Goal: Information Seeking & Learning: Learn about a topic

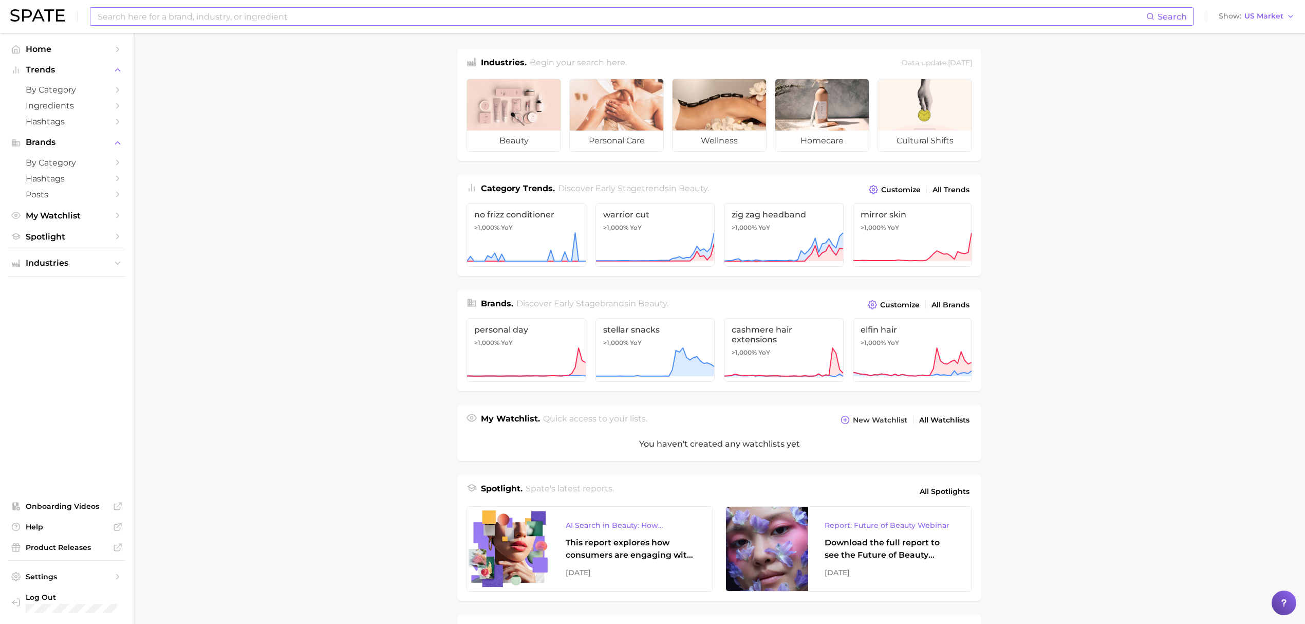
click at [382, 16] on input at bounding box center [621, 16] width 1049 height 17
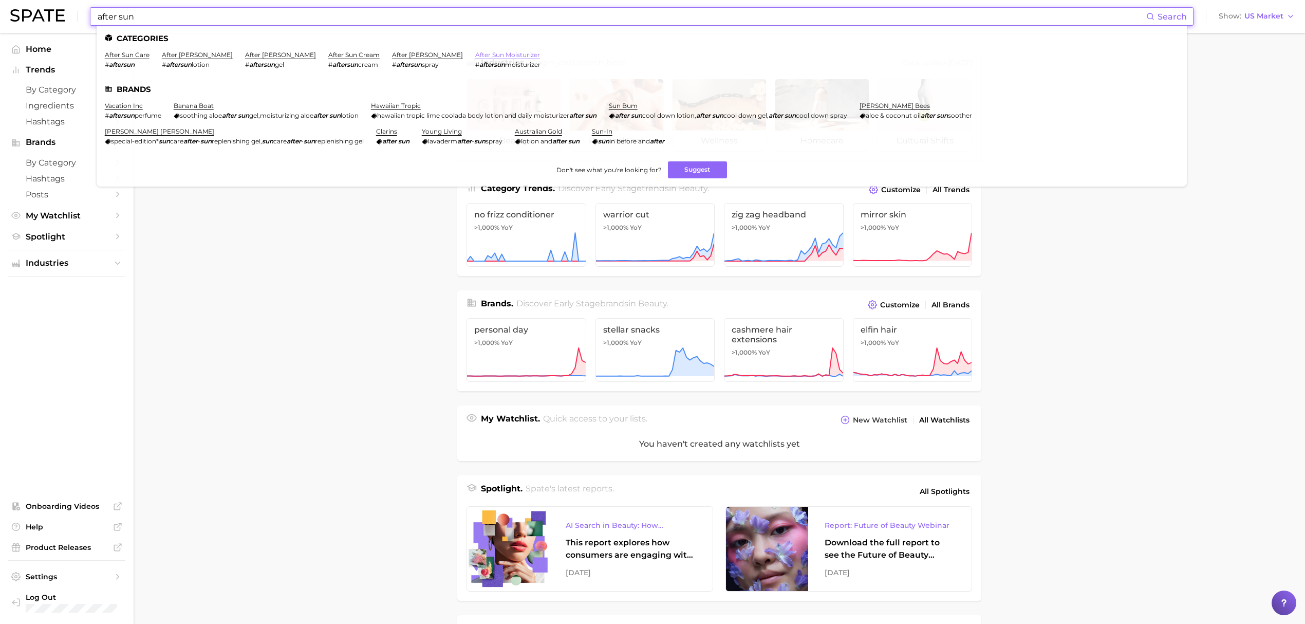
type input "after sun"
click at [475, 53] on link "after sun moisturizer" at bounding box center [507, 55] width 65 height 8
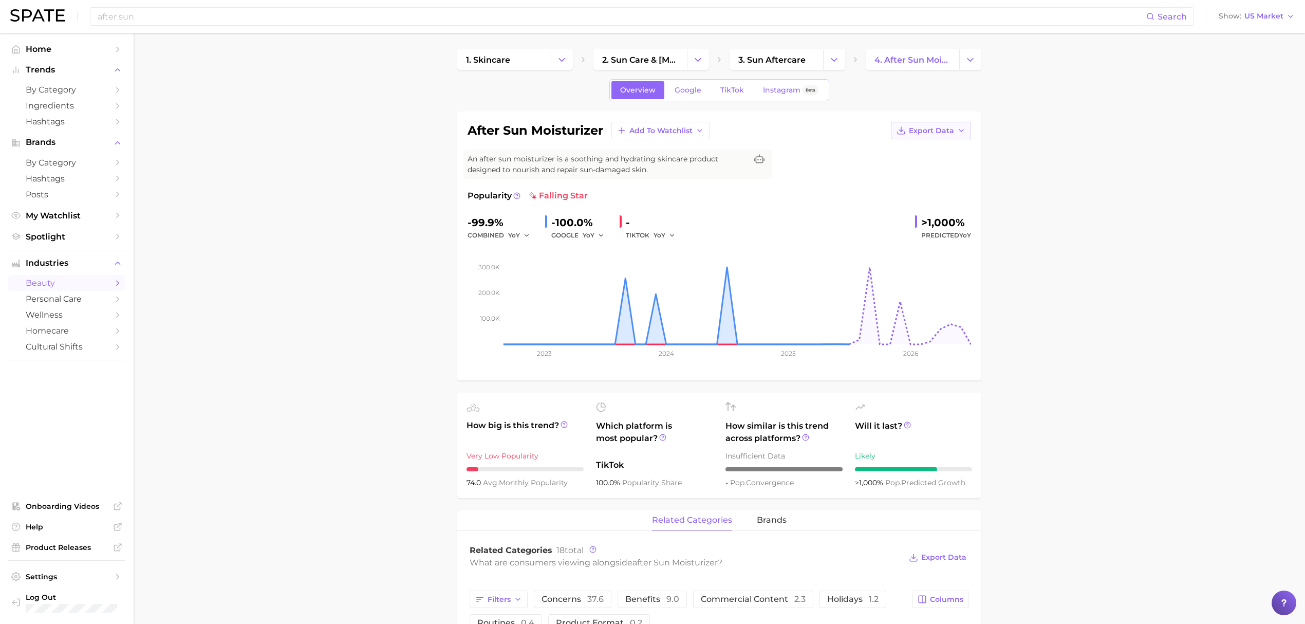
click at [954, 131] on button "Export Data" at bounding box center [931, 130] width 80 height 17
click at [939, 170] on span "Time Series Image" at bounding box center [909, 168] width 69 height 9
click at [704, 91] on link "Google" at bounding box center [688, 90] width 44 height 18
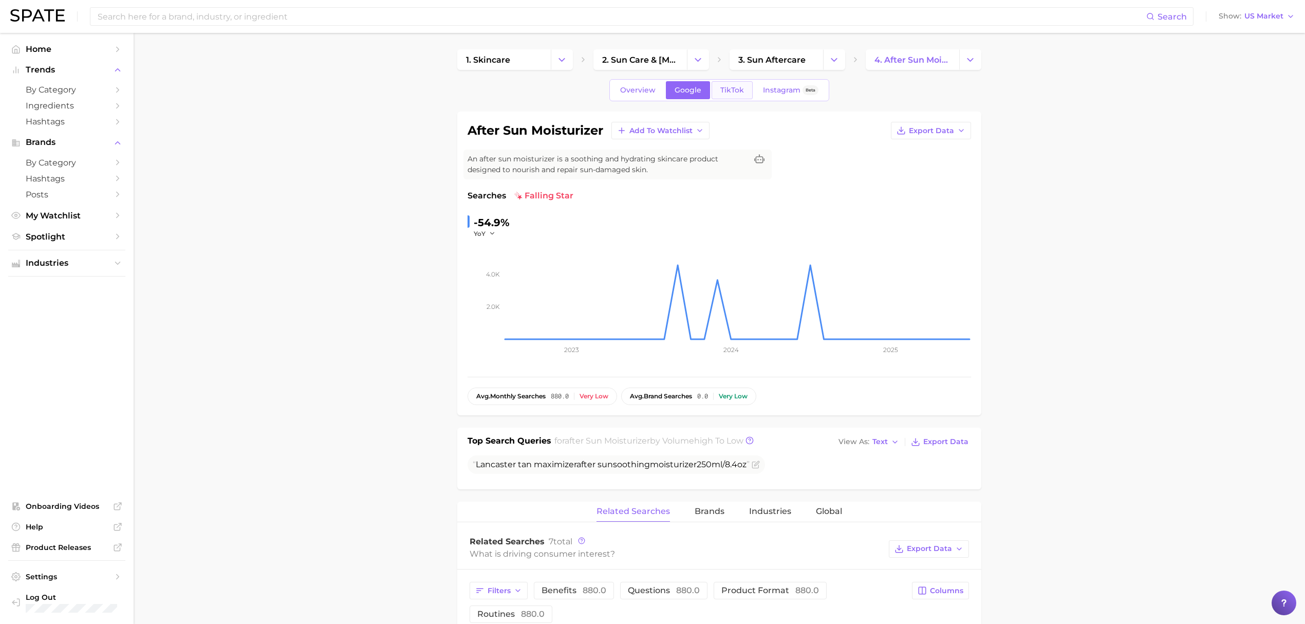
click at [744, 89] on link "TikTok" at bounding box center [731, 90] width 41 height 18
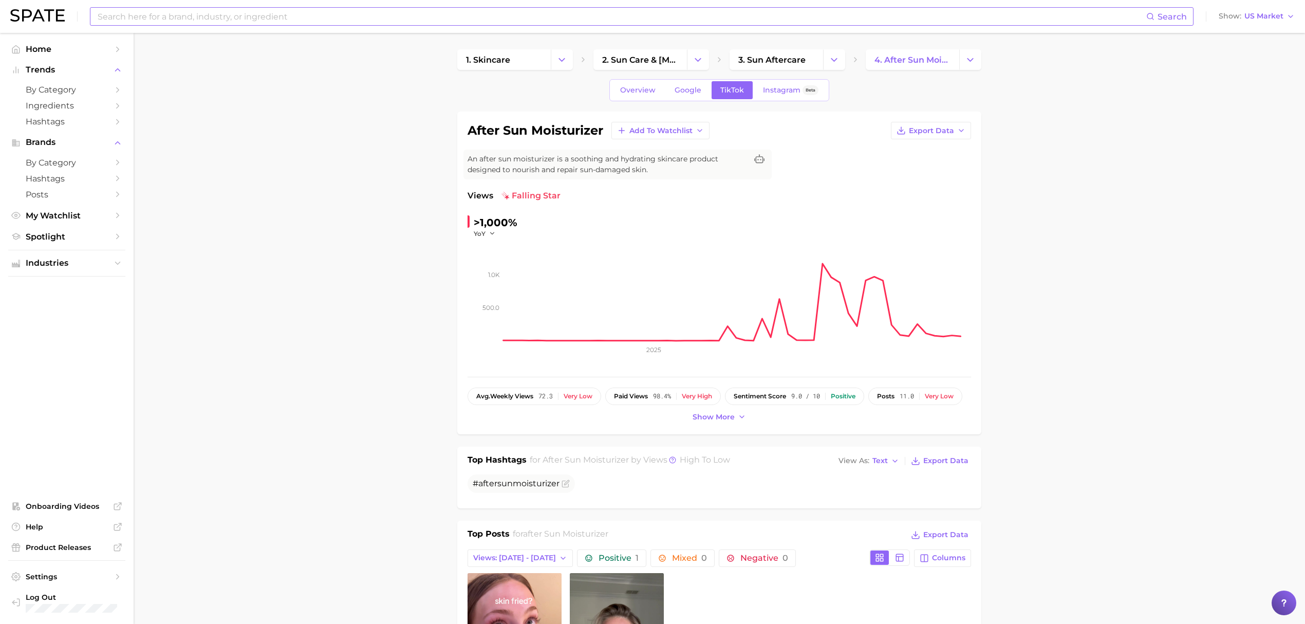
click at [327, 19] on input at bounding box center [621, 16] width 1049 height 17
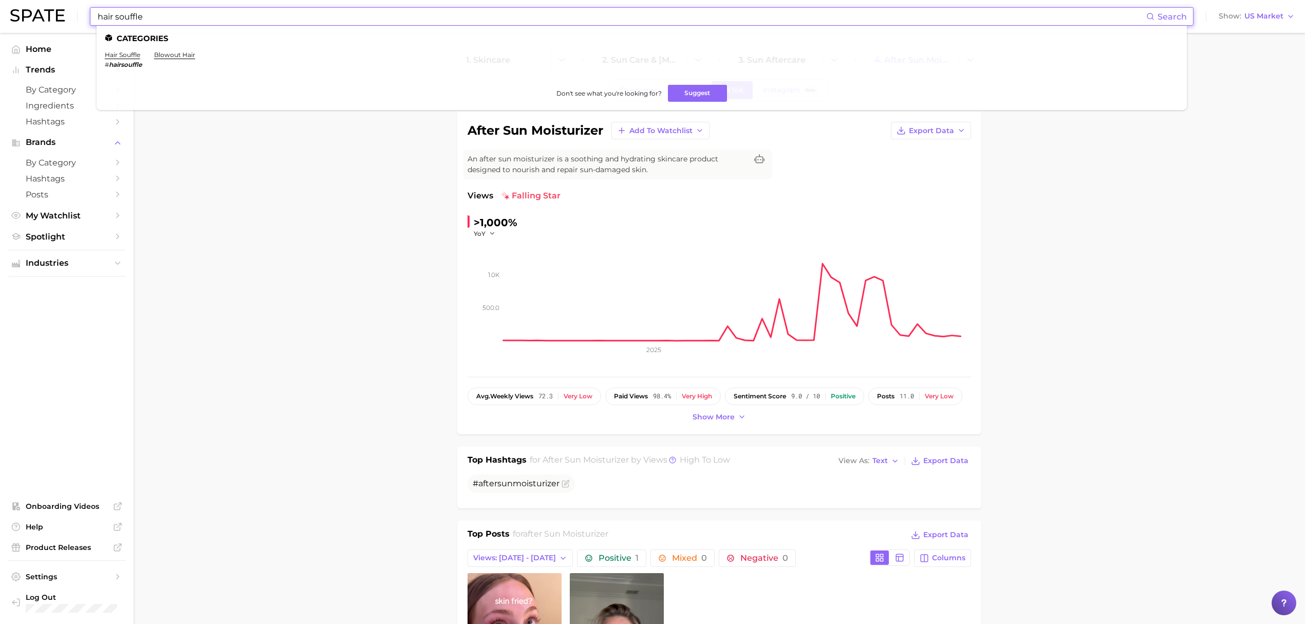
type input "hair souffle"
click at [132, 59] on li "hair souffle # hairsouffle" at bounding box center [123, 59] width 37 height 17
click at [131, 55] on link "hair souffle" at bounding box center [122, 55] width 35 height 8
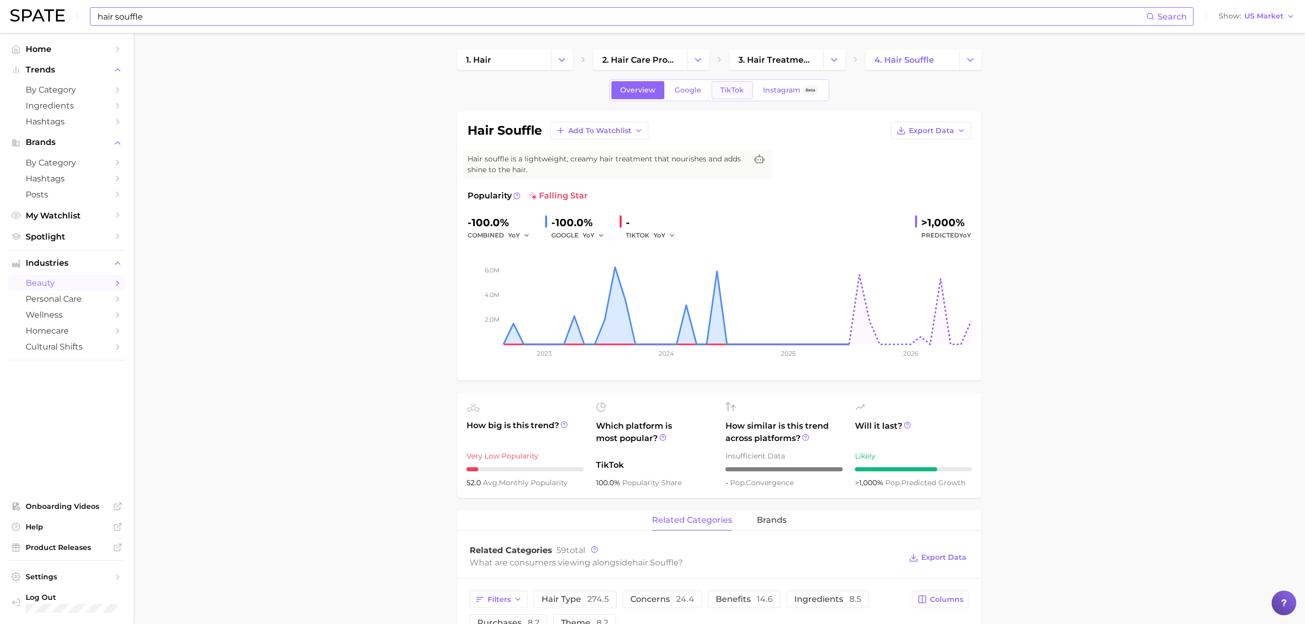
click at [733, 88] on span "TikTok" at bounding box center [732, 90] width 24 height 9
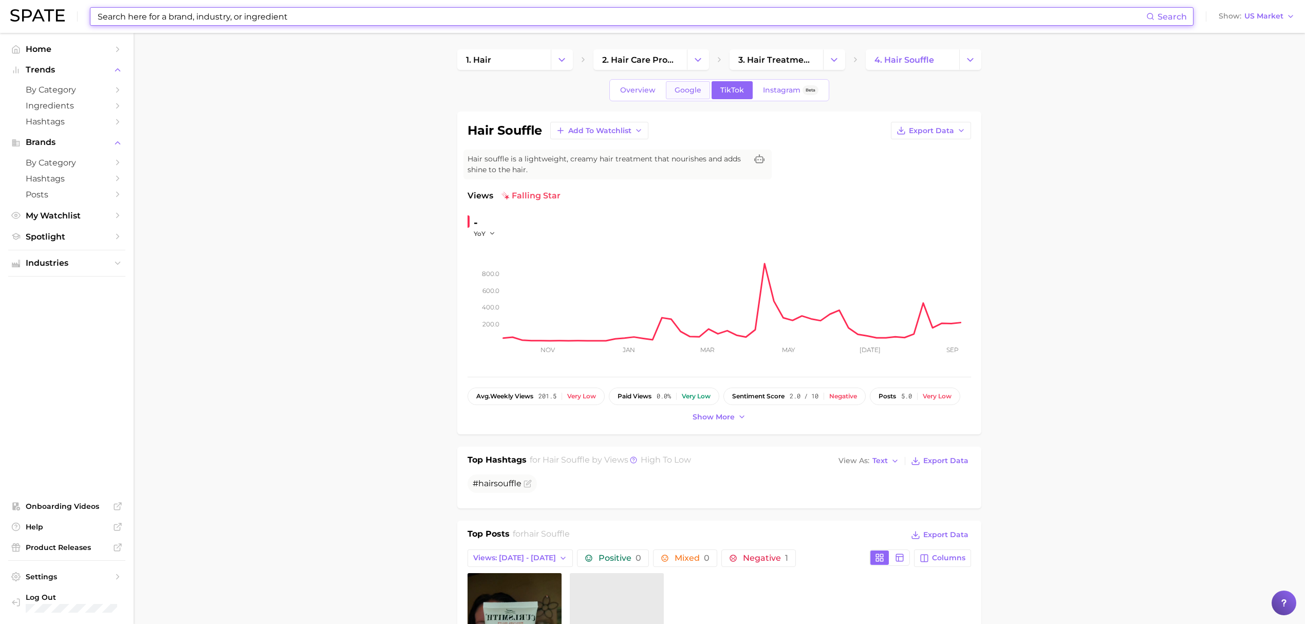
click at [692, 87] on span "Google" at bounding box center [687, 90] width 27 height 9
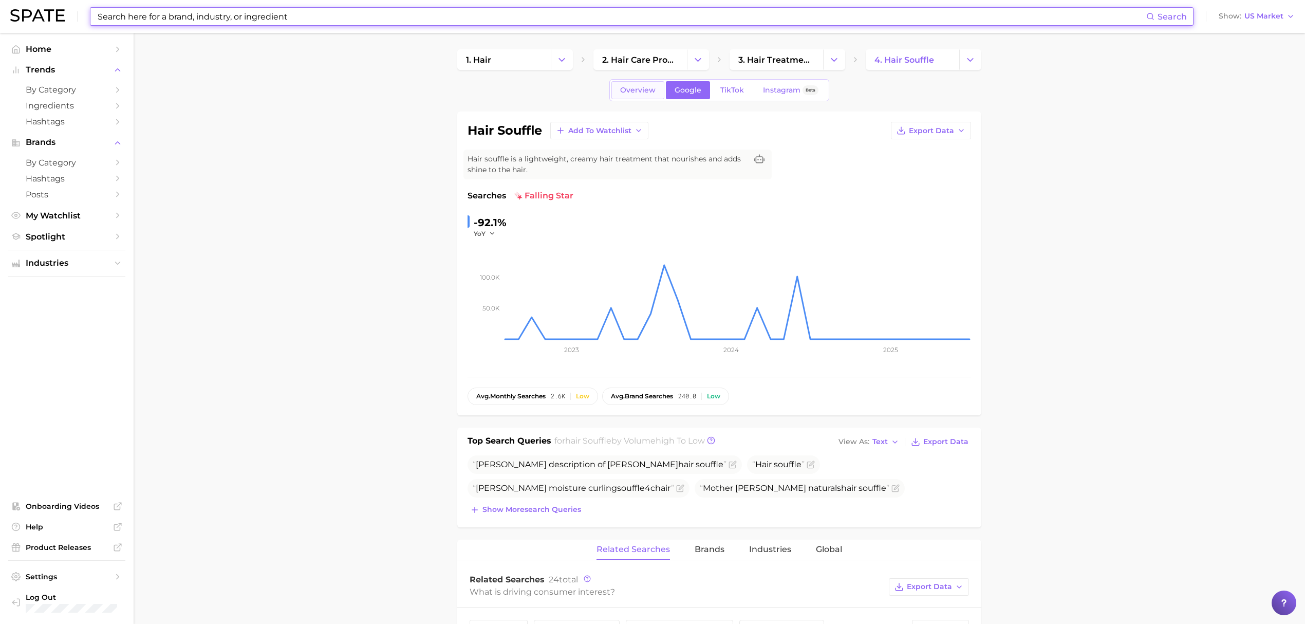
click at [637, 90] on span "Overview" at bounding box center [637, 90] width 35 height 9
